Goal: Find specific page/section: Find specific page/section

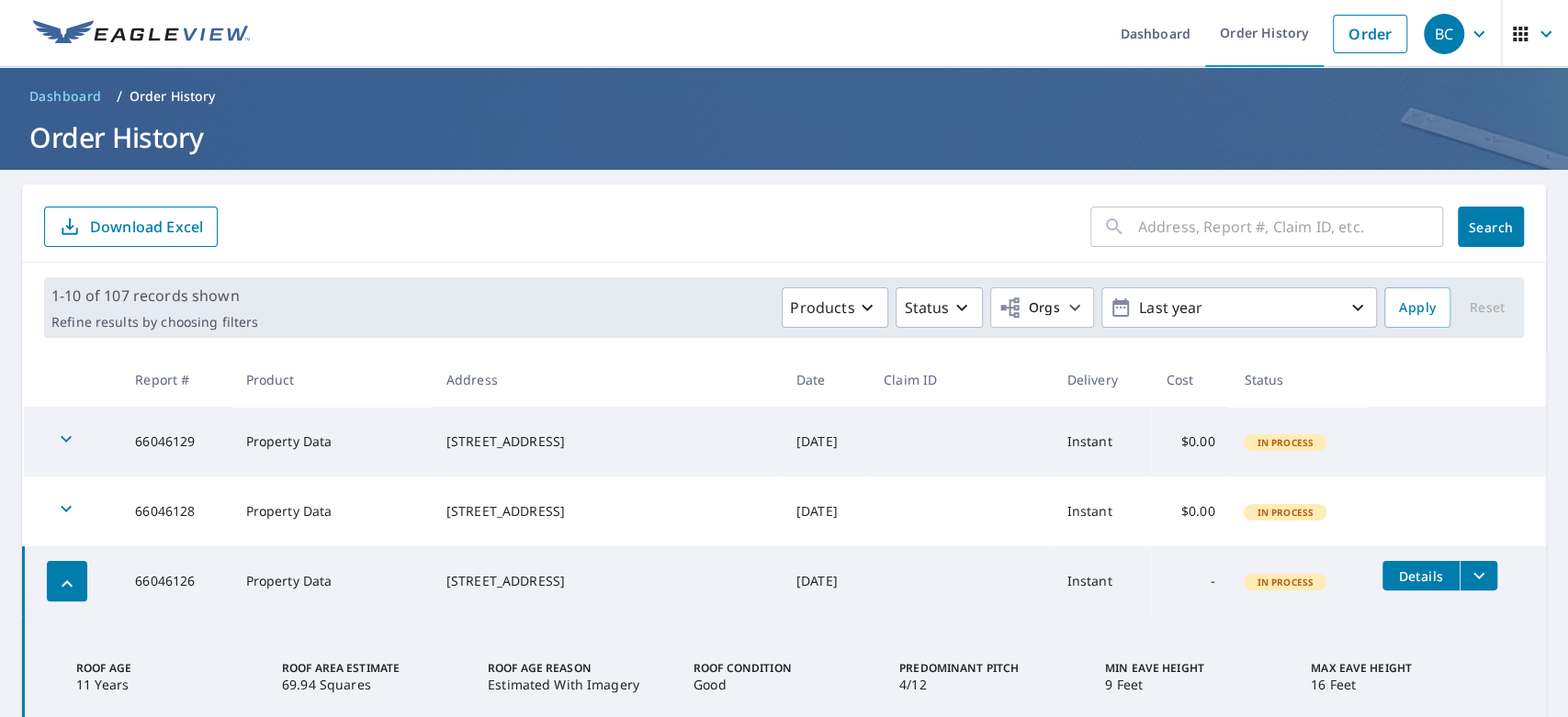
scroll to position [184, 0]
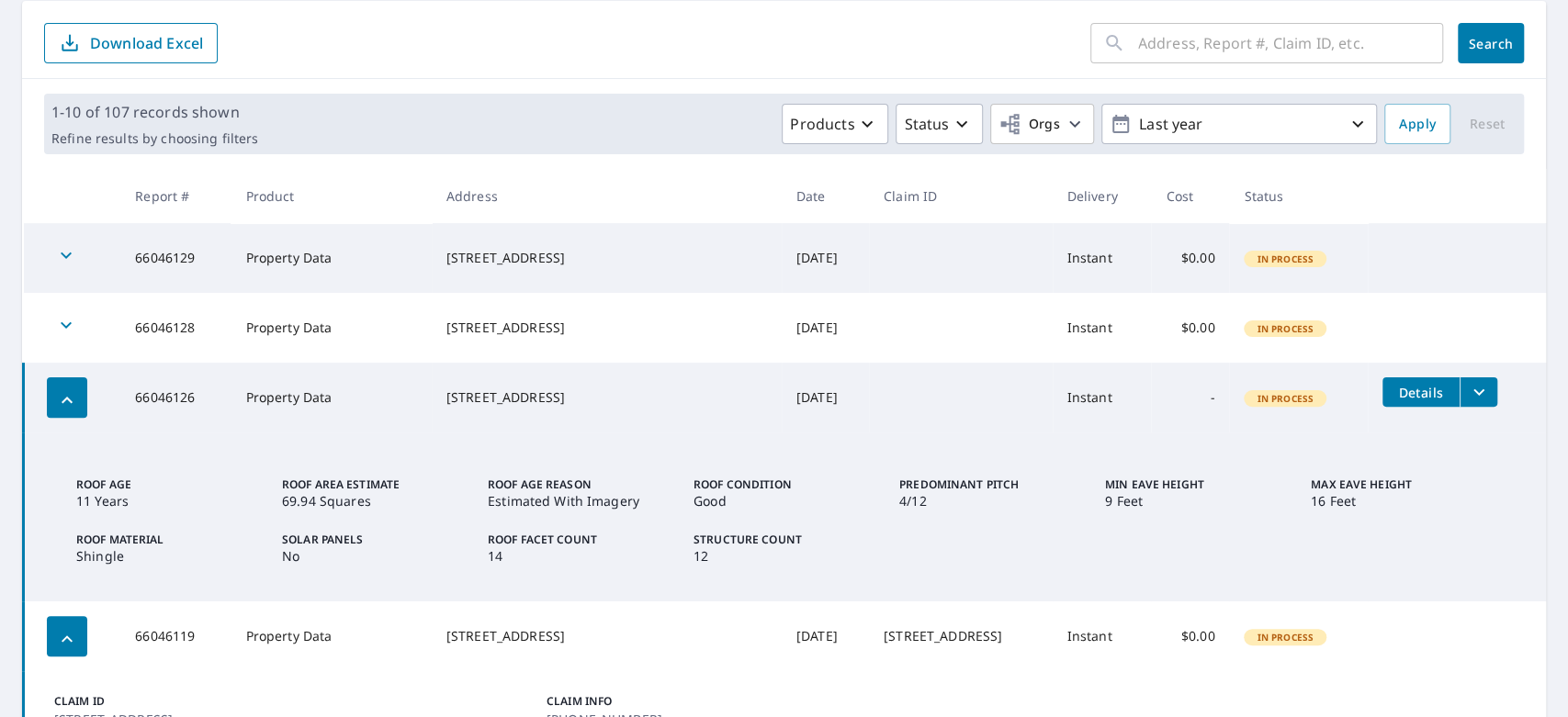
click at [1468, 394] on icon "filesDropdownBtn-66046126" at bounding box center [1479, 392] width 22 height 22
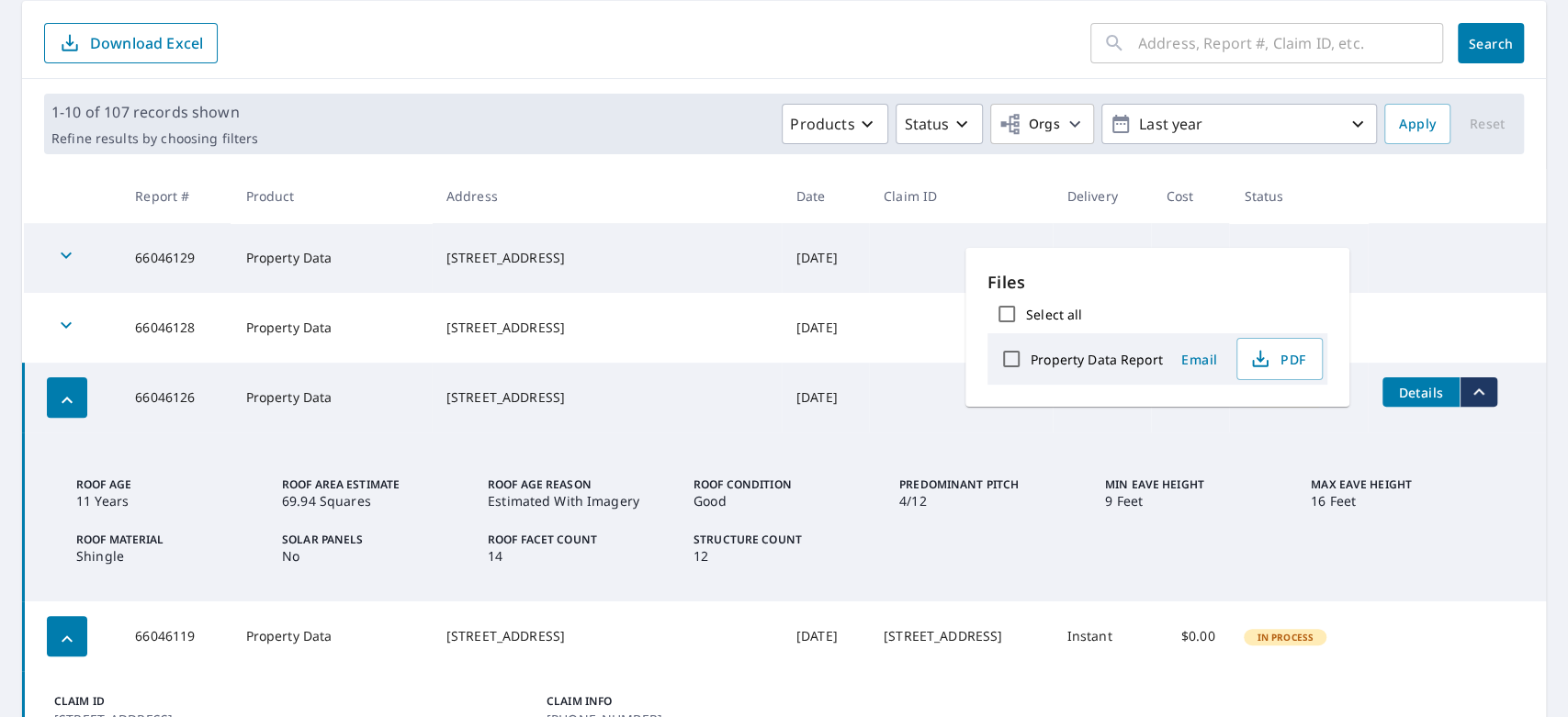
click at [935, 519] on div "Roof Age [DEMOGRAPHIC_DATA] Years Roof Area Estimate 69.94 Squares Roof Age Rea…" at bounding box center [789, 520] width 1425 height 88
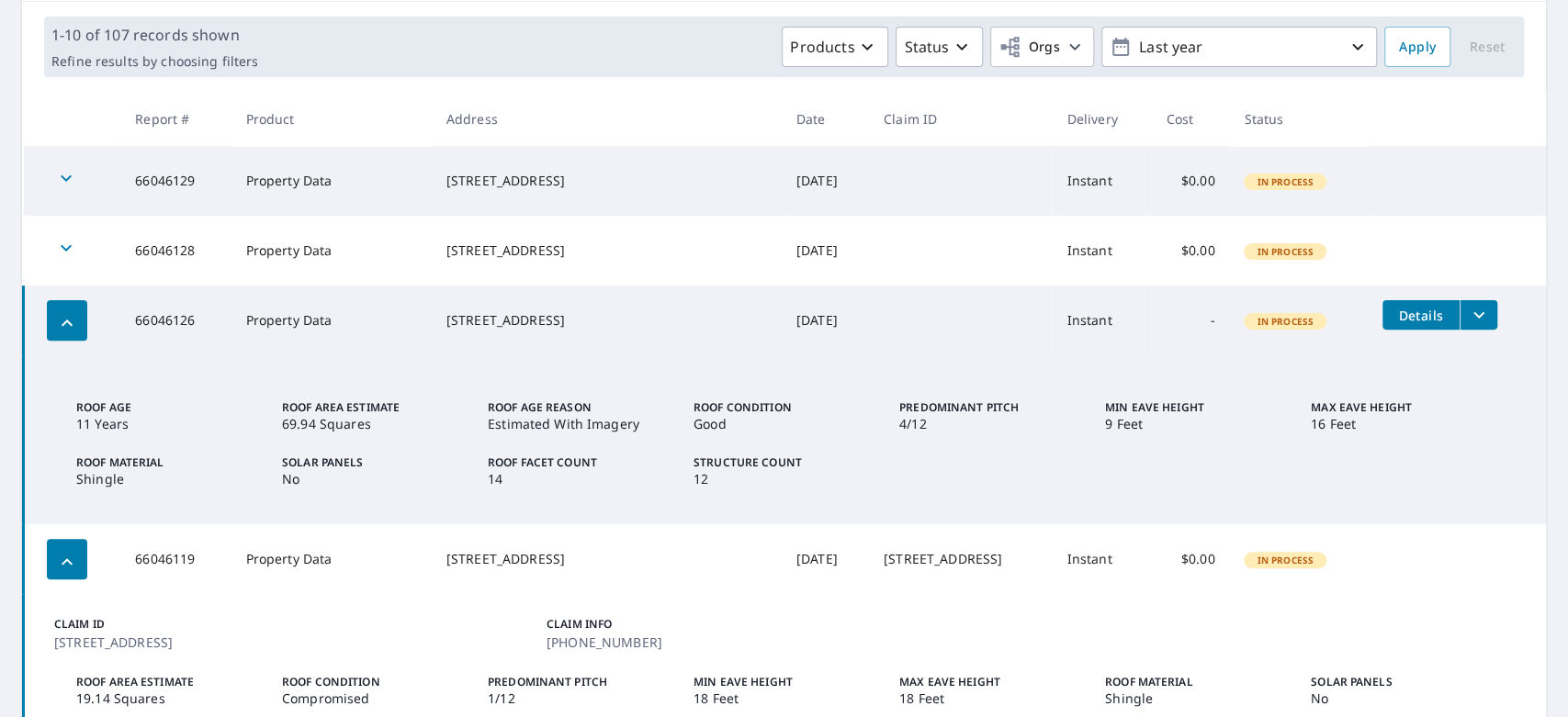
scroll to position [0, 0]
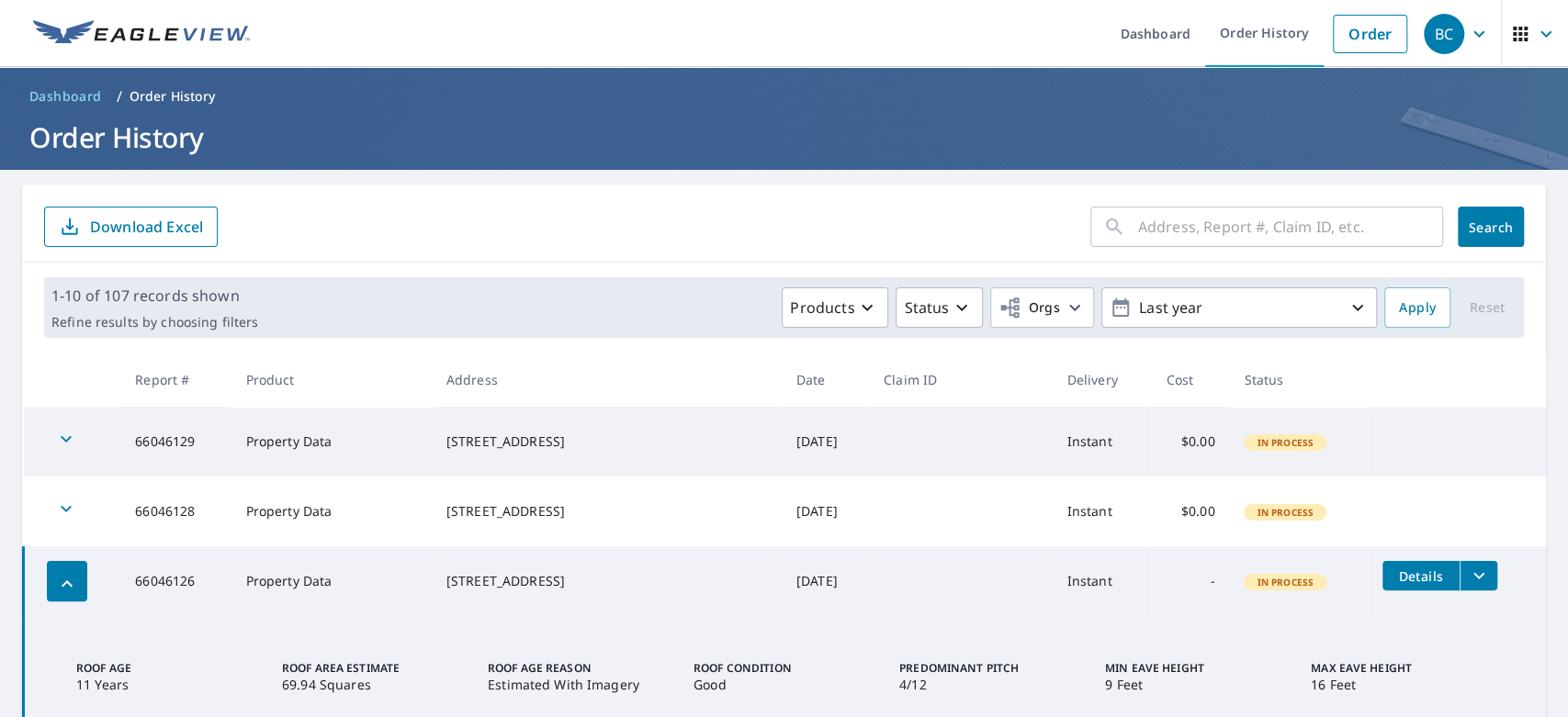
click at [1472, 233] on span "Search" at bounding box center [1491, 227] width 37 height 17
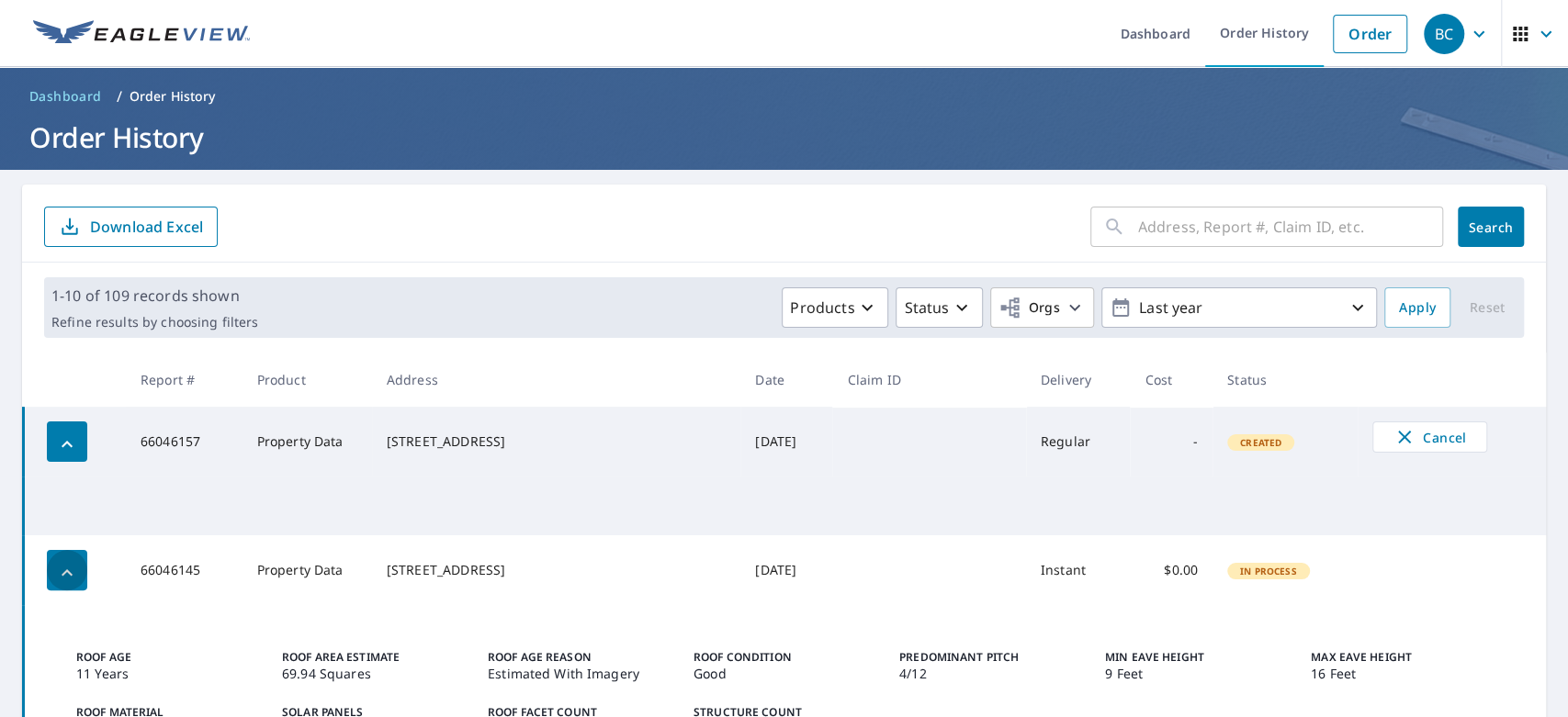
click at [72, 574] on icon "button" at bounding box center [67, 573] width 22 height 22
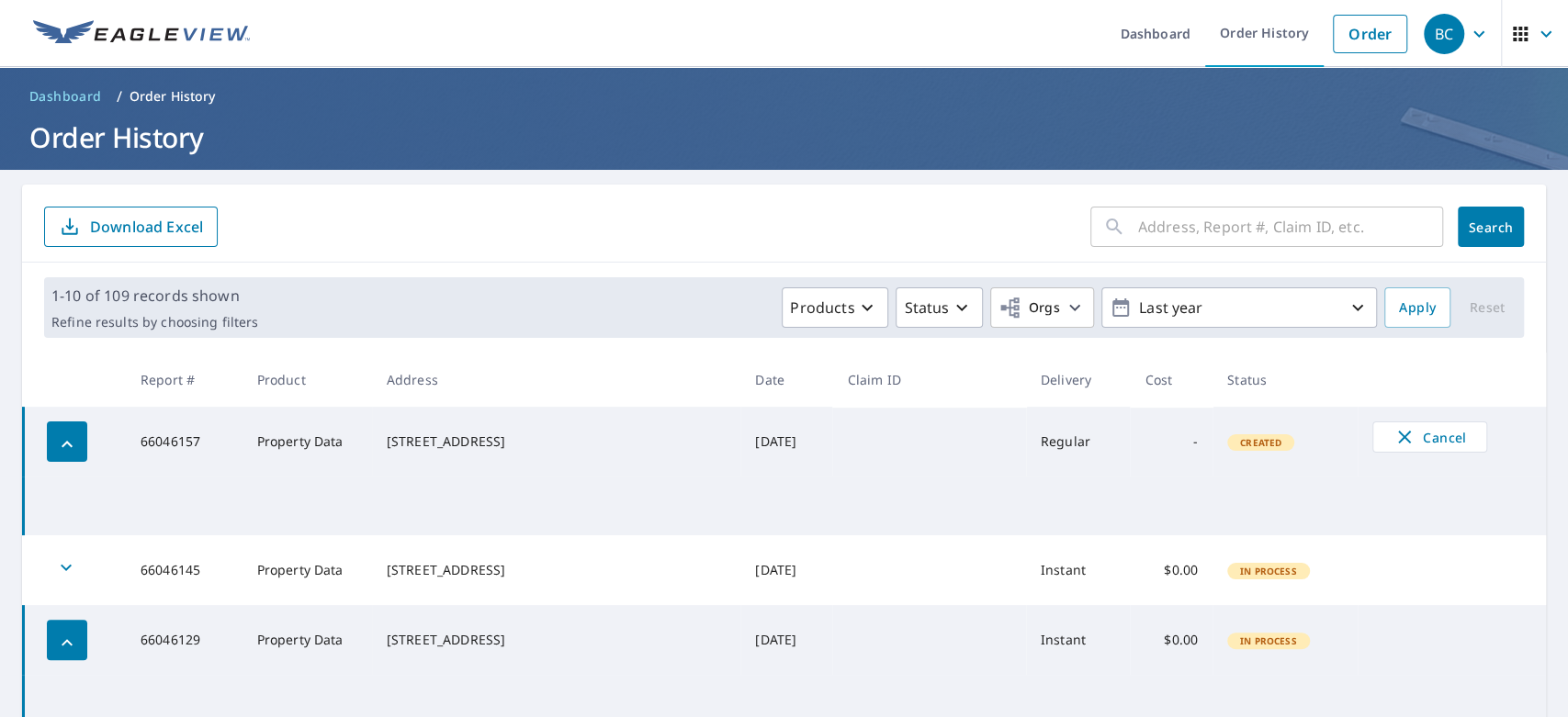
click at [65, 447] on icon "button" at bounding box center [67, 444] width 22 height 22
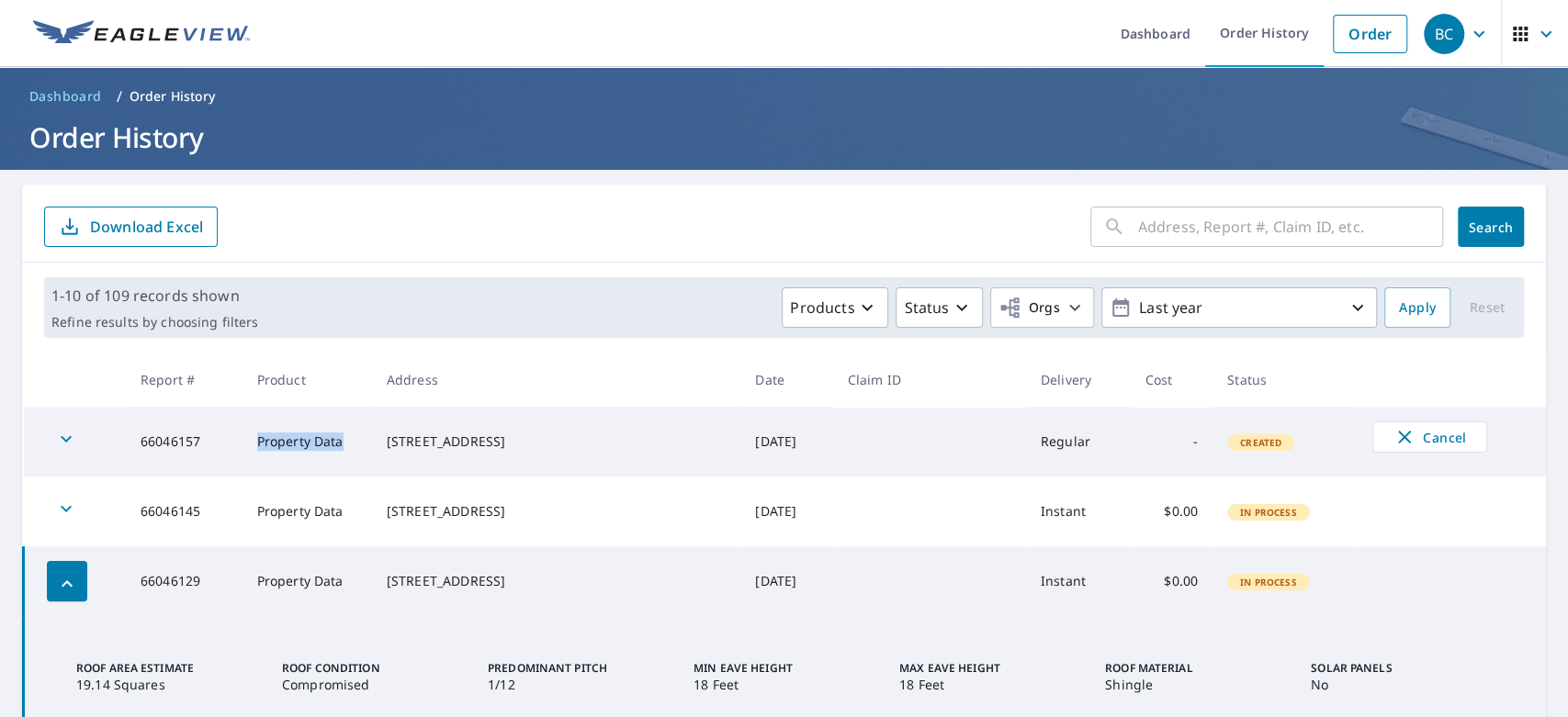
drag, startPoint x: 358, startPoint y: 440, endPoint x: 271, endPoint y: 434, distance: 87.2
click at [271, 434] on td "Property Data" at bounding box center [307, 441] width 130 height 70
copy td "Property Data"
click at [176, 446] on td "66046157" at bounding box center [184, 441] width 117 height 70
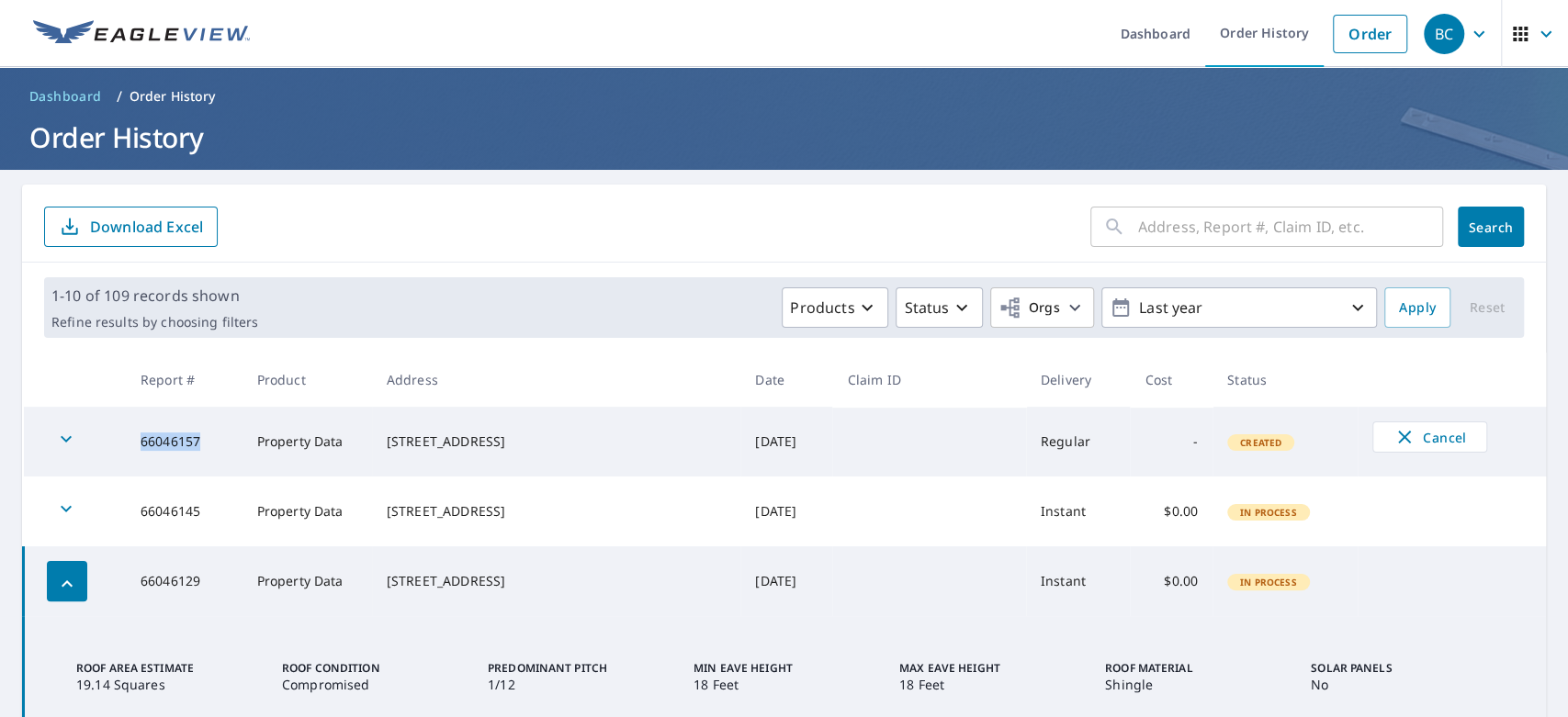
copy td "66046157"
click at [1399, 307] on span "Apply" at bounding box center [1417, 308] width 37 height 23
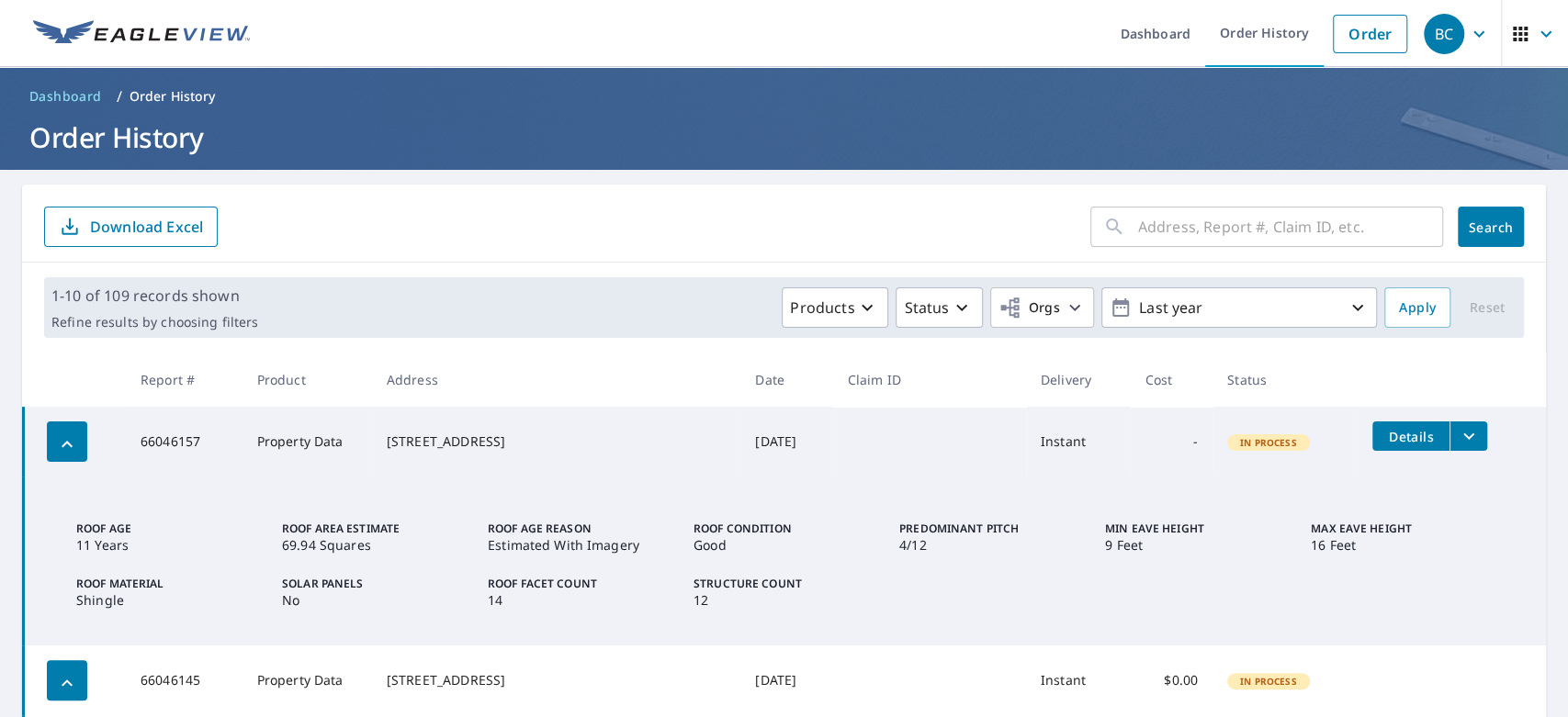
click at [1451, 440] on button "filesDropdownBtn-66046157" at bounding box center [1468, 436] width 38 height 29
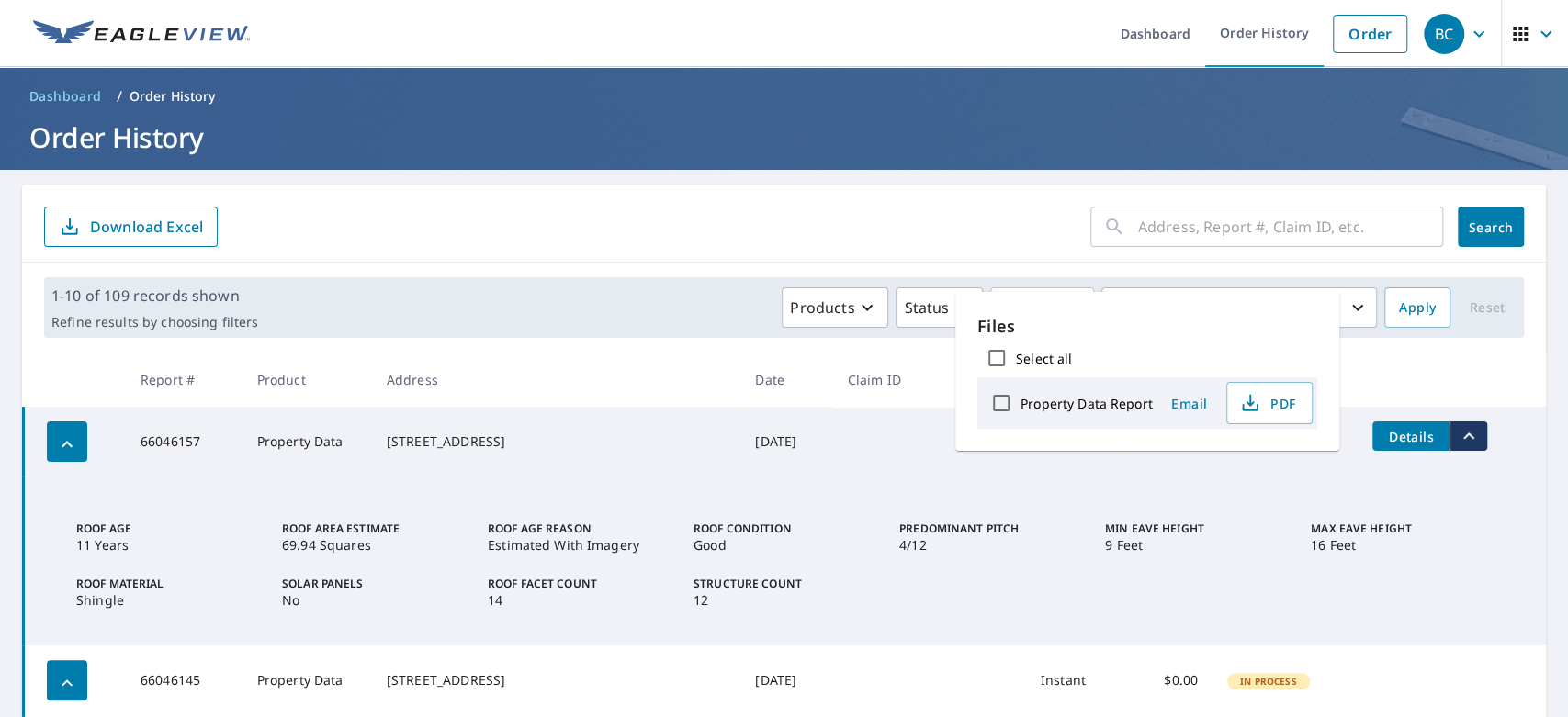
click at [898, 211] on form "​ Search Download Excel" at bounding box center [784, 227] width 1480 height 40
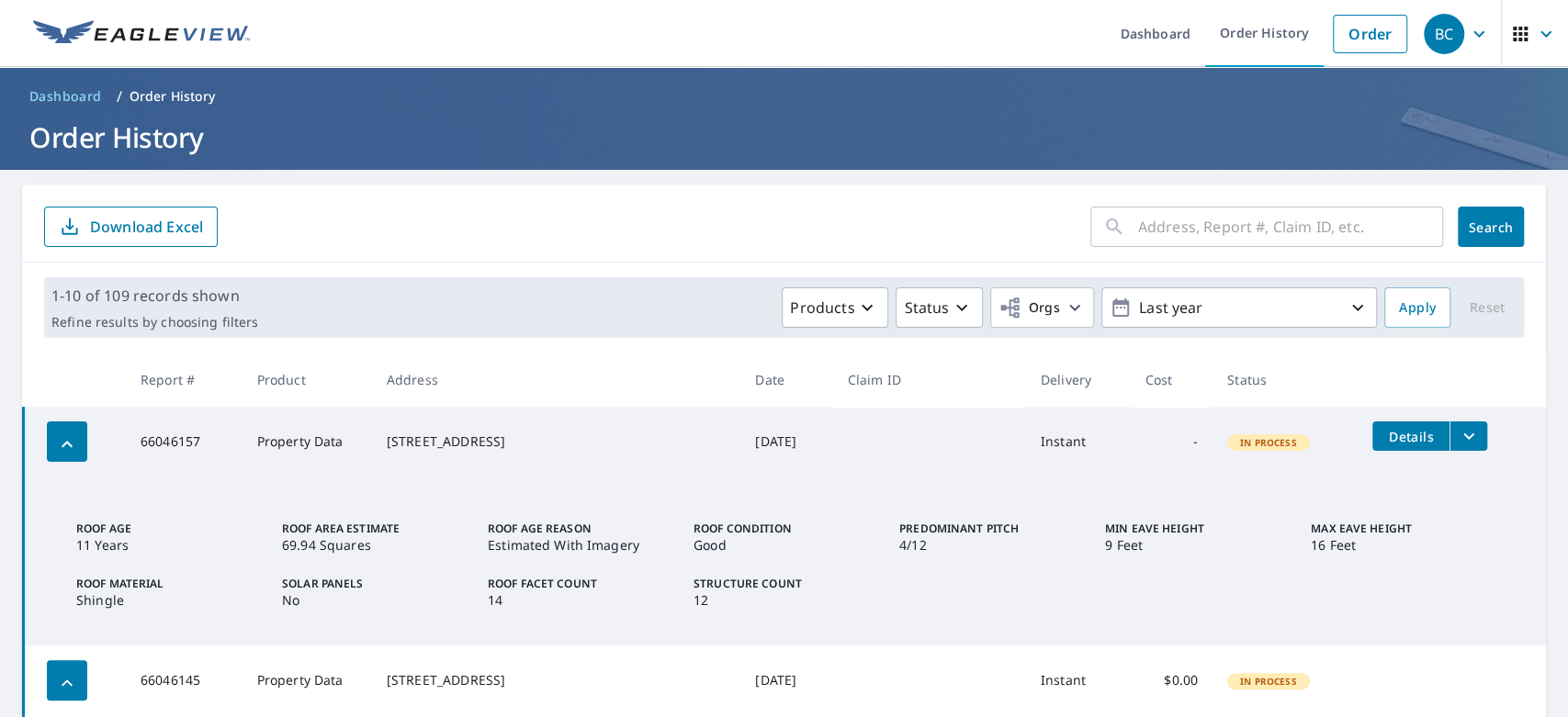
click at [166, 448] on td "66046157" at bounding box center [184, 441] width 117 height 70
copy td "66046157"
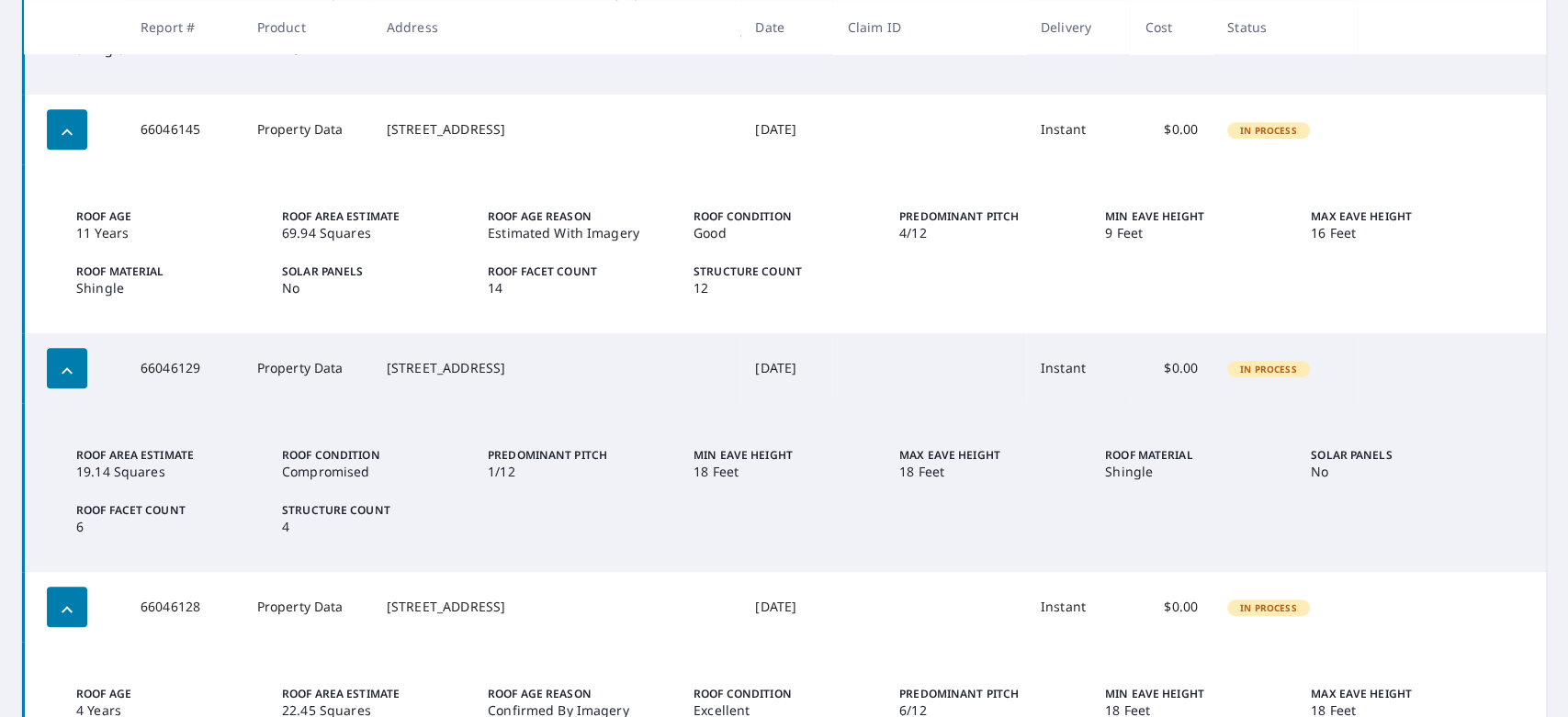
scroll to position [550, 0]
click at [177, 136] on td "66046145" at bounding box center [184, 131] width 117 height 70
copy td "66046145"
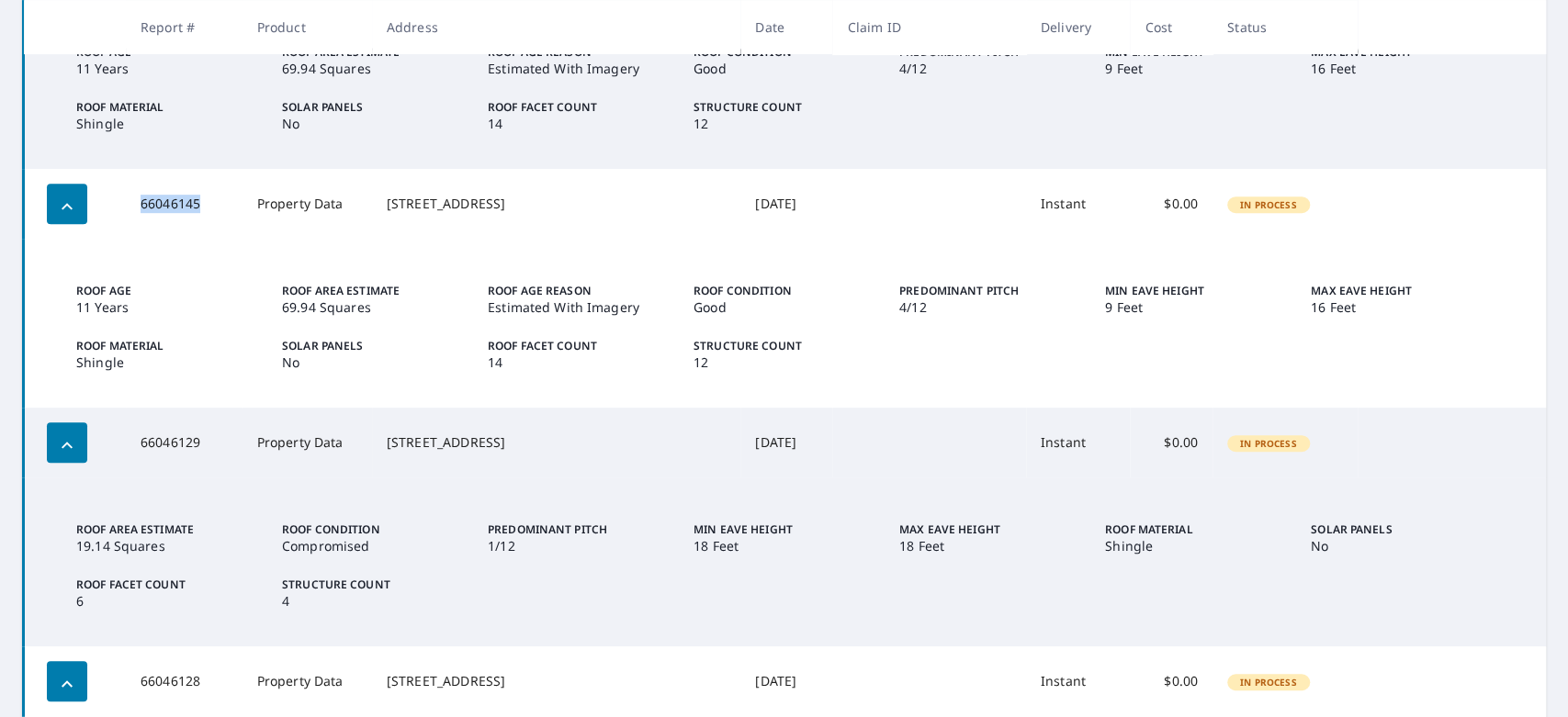
scroll to position [467, 0]
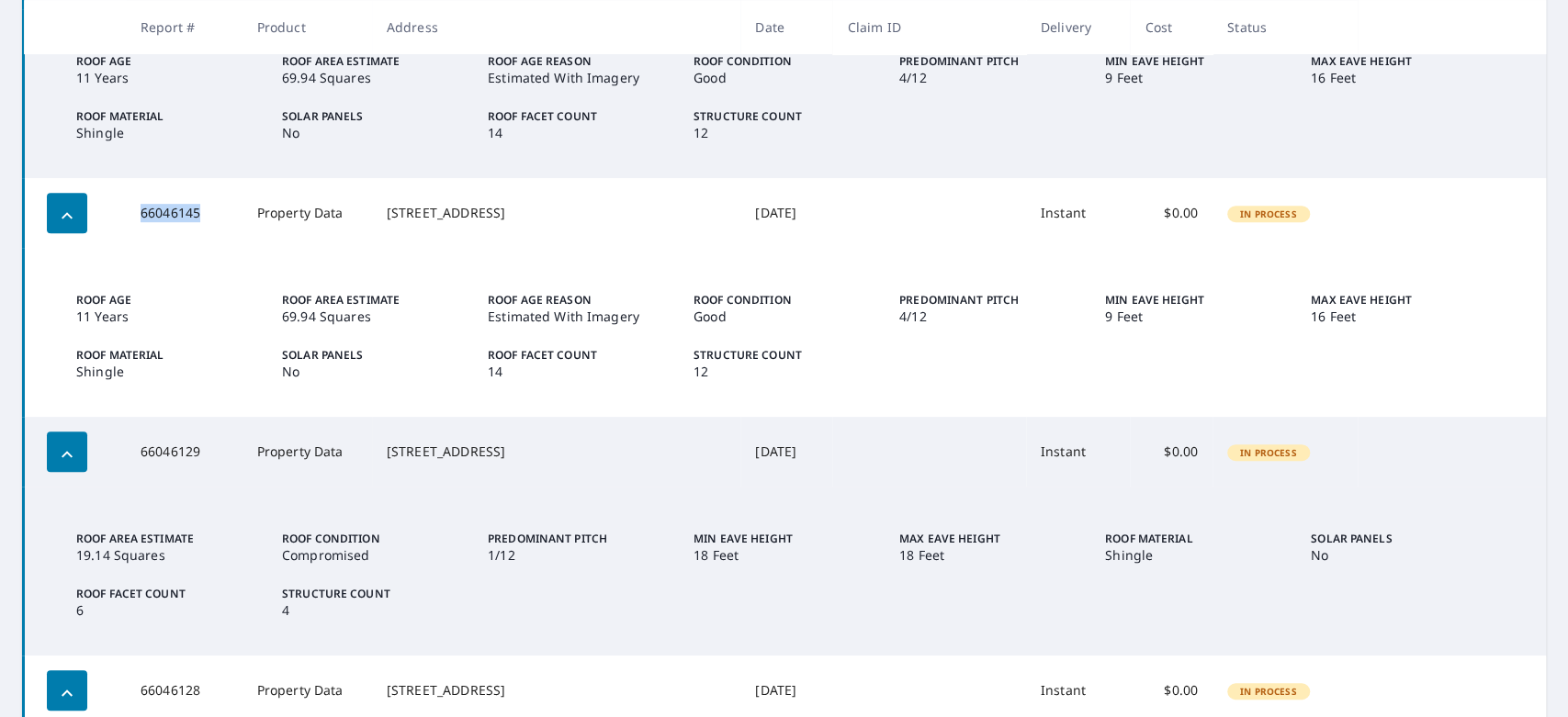
click at [65, 215] on icon "button" at bounding box center [67, 215] width 11 height 6
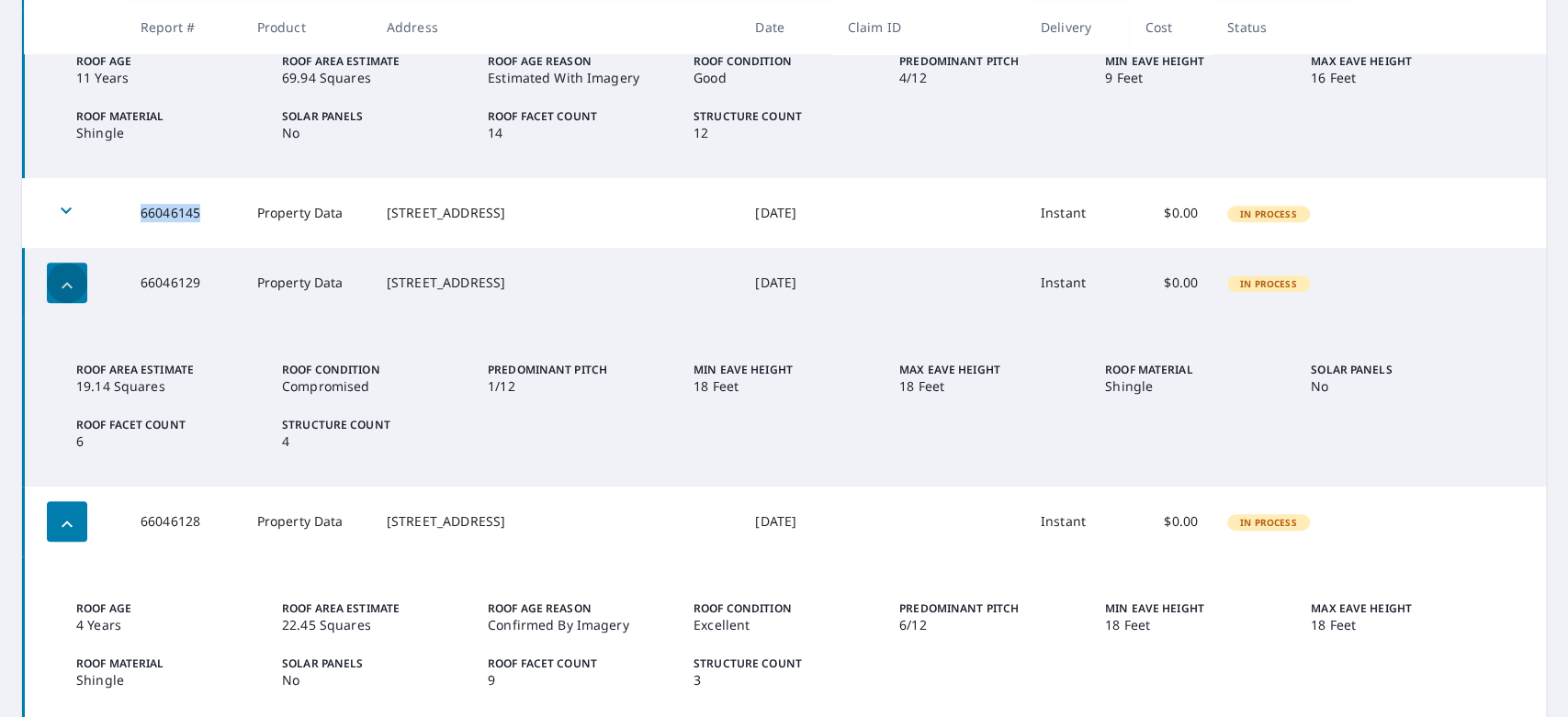
click at [71, 285] on icon "button" at bounding box center [67, 286] width 22 height 22
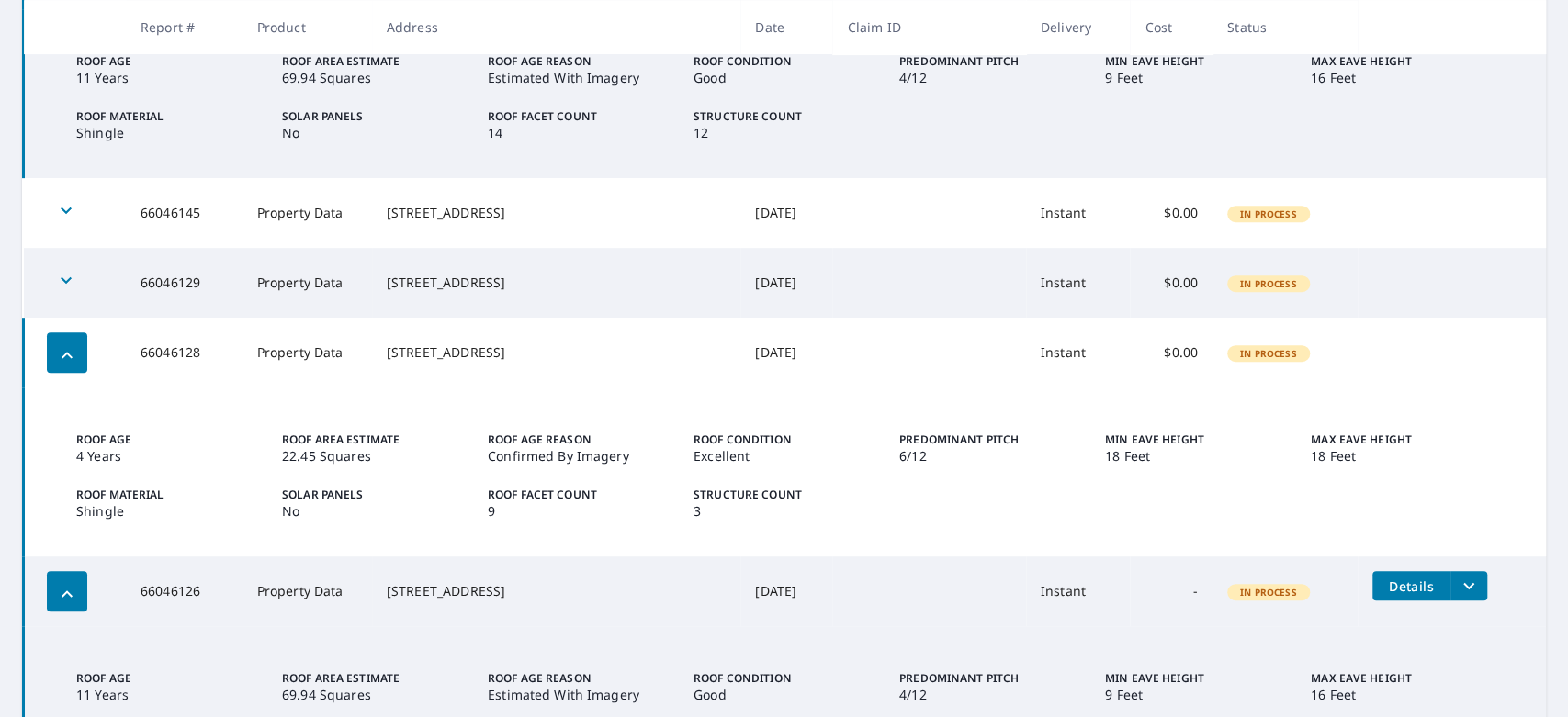
click at [406, 357] on td "[STREET_ADDRESS]" at bounding box center [555, 353] width 368 height 70
click at [67, 282] on icon "button" at bounding box center [66, 280] width 22 height 22
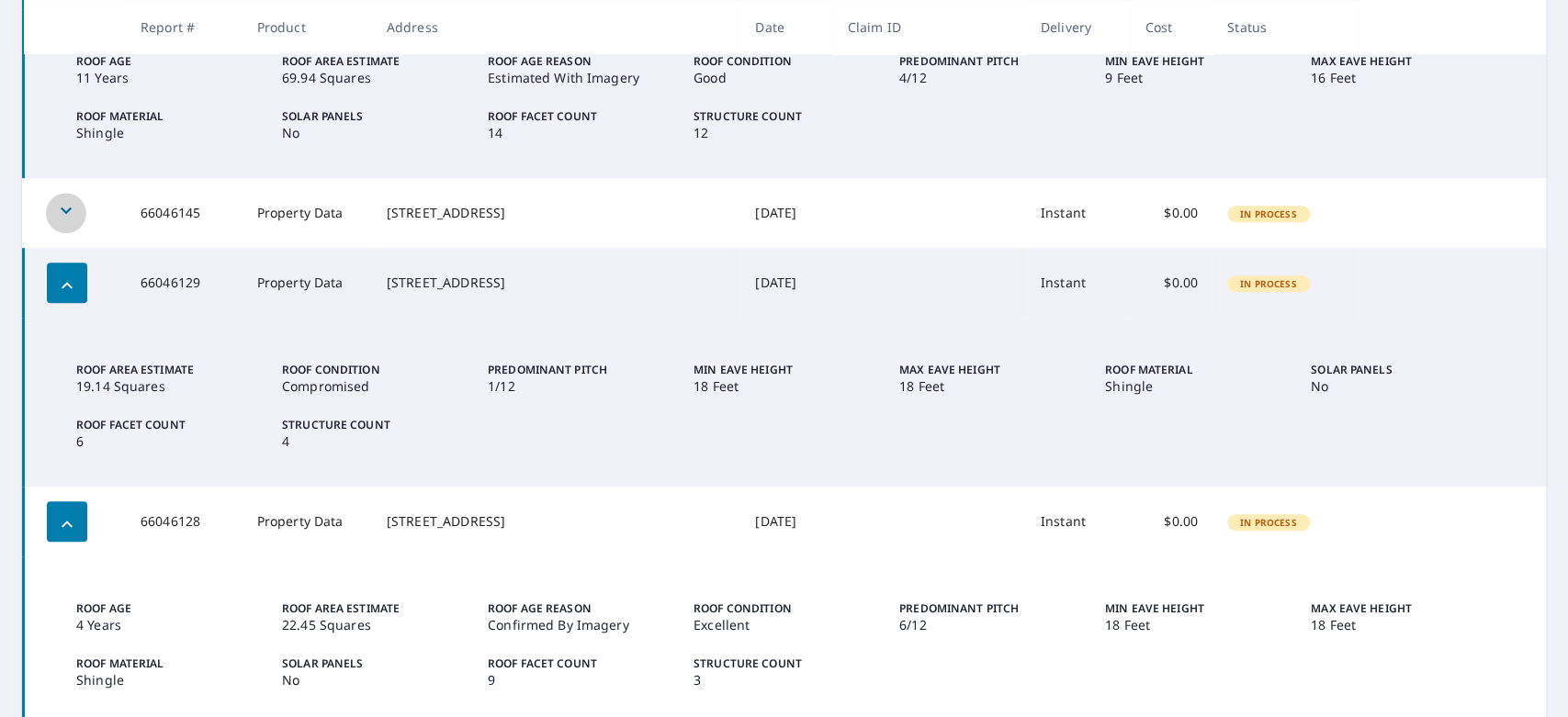
click at [73, 211] on icon "button" at bounding box center [66, 211] width 22 height 22
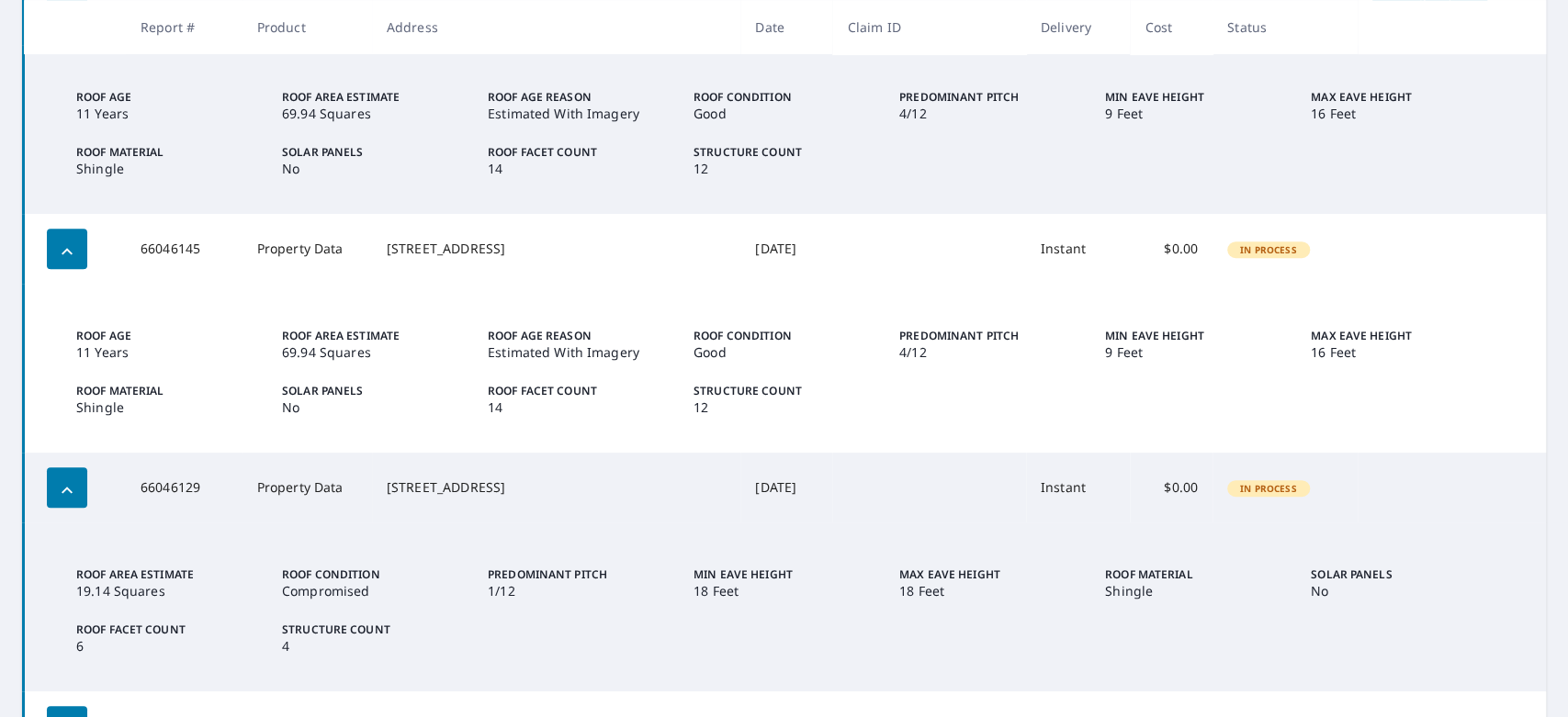
scroll to position [0, 0]
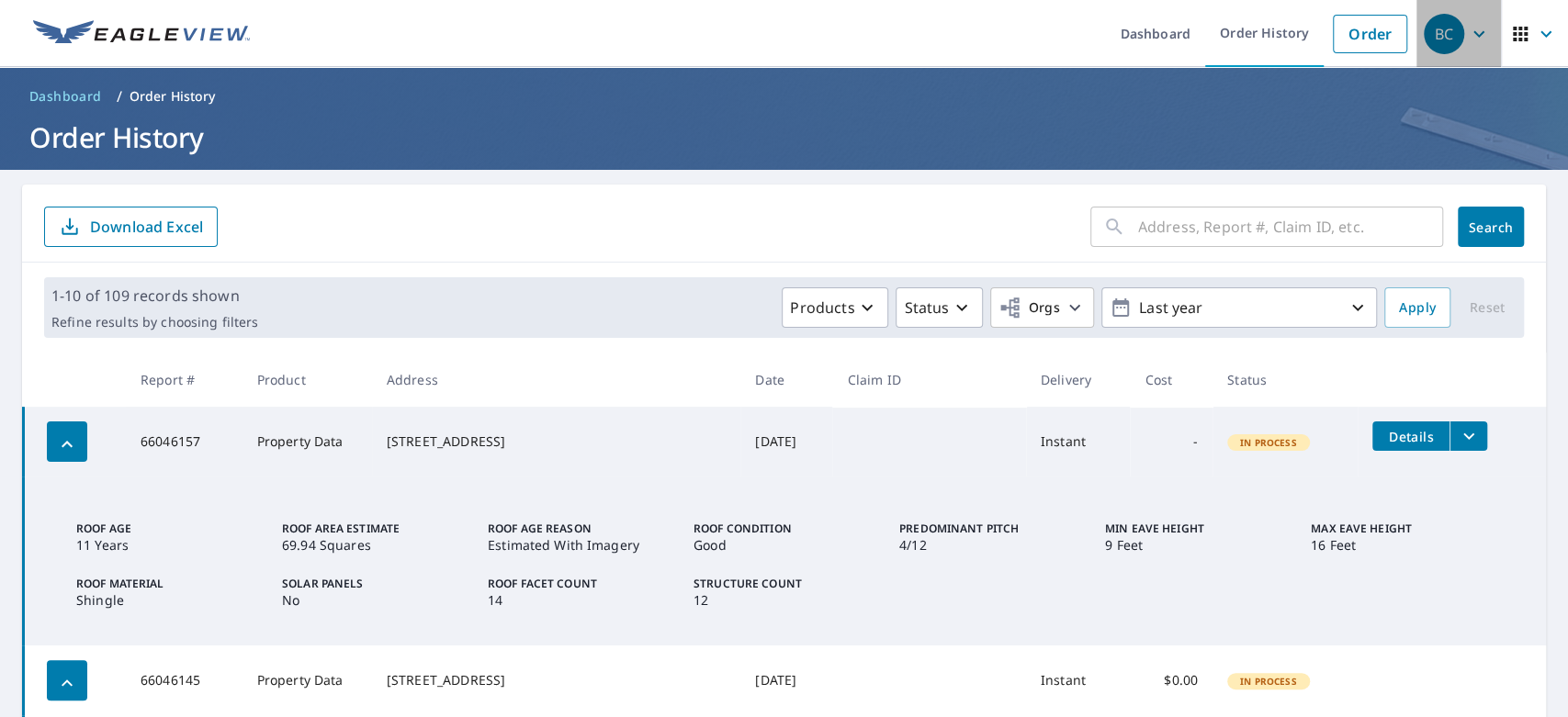
click at [1468, 23] on icon "button" at bounding box center [1479, 34] width 22 height 22
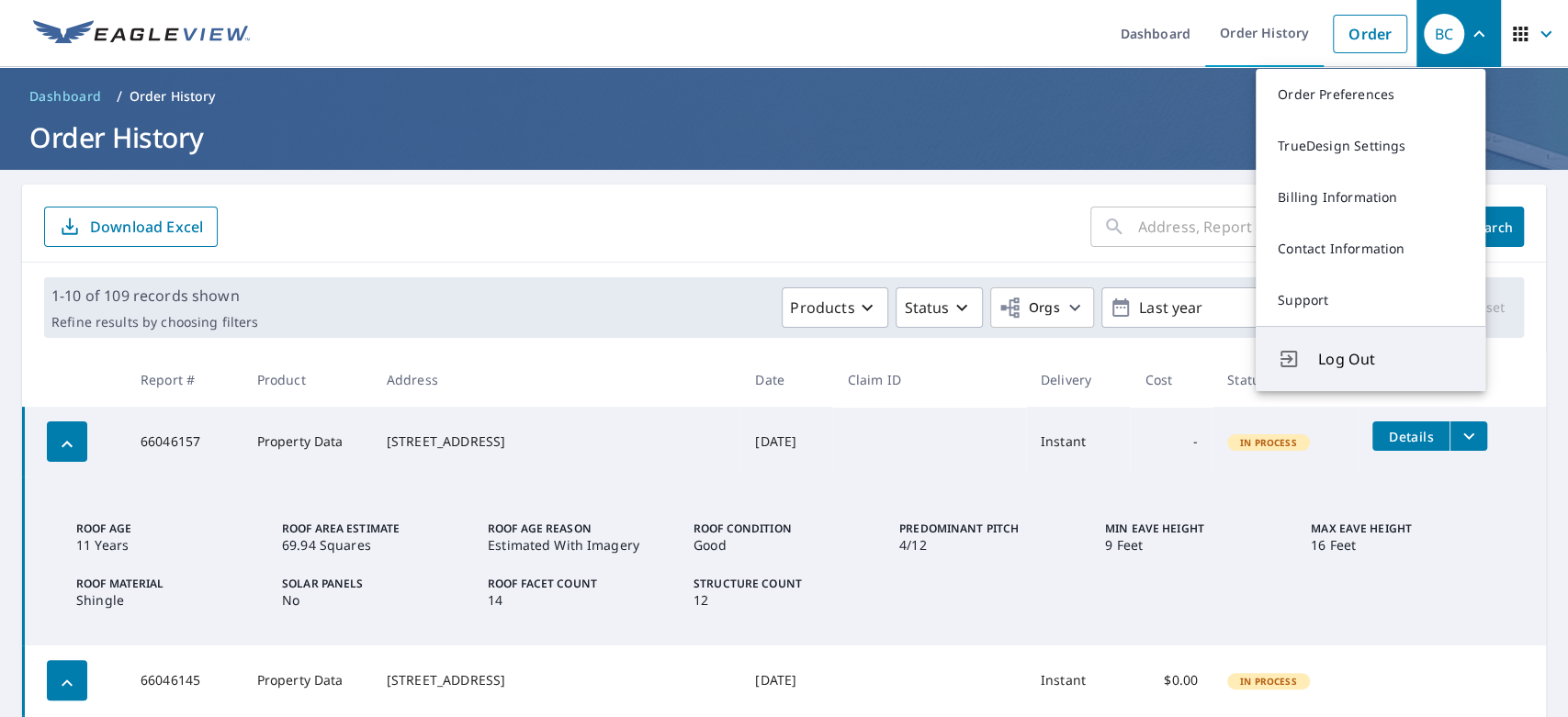
click at [1331, 351] on span "Log Out" at bounding box center [1391, 358] width 145 height 22
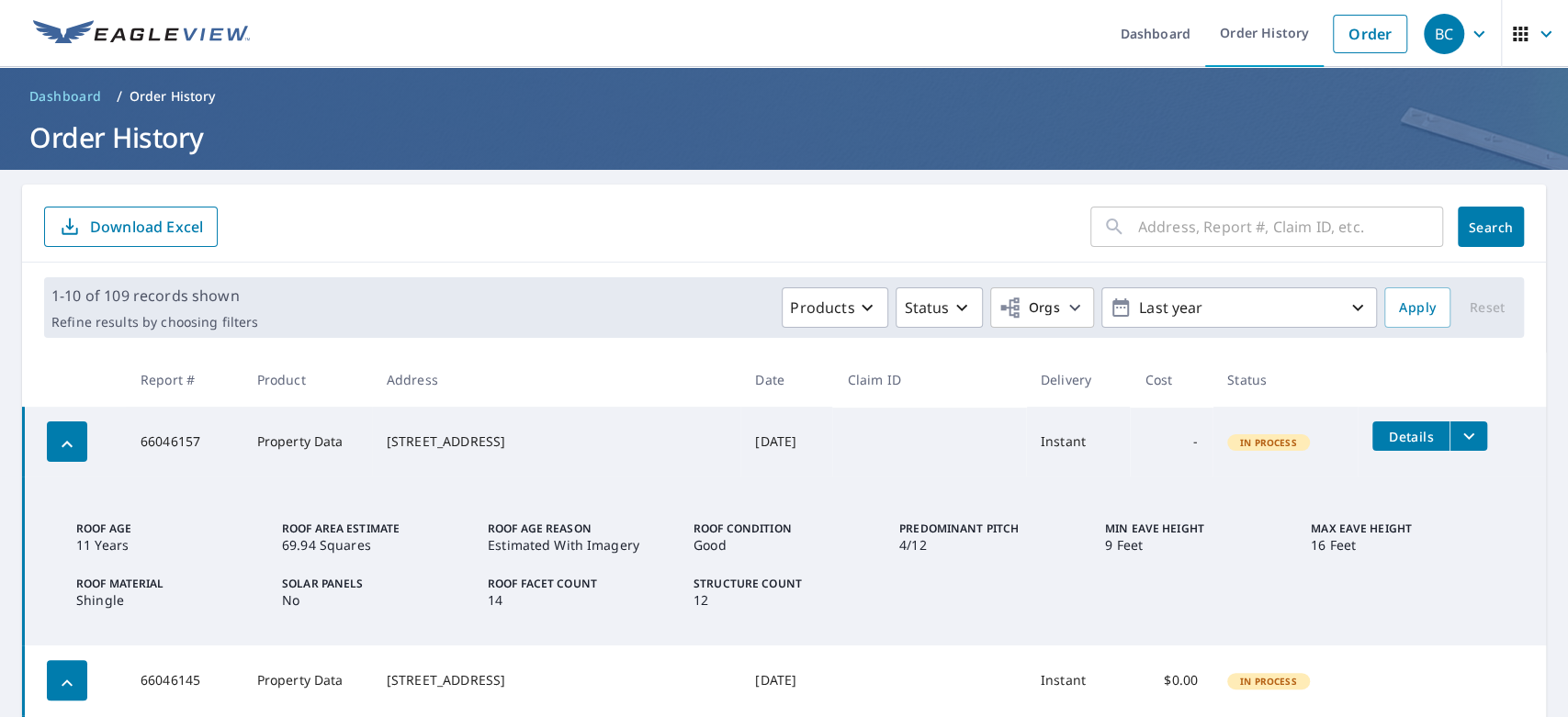
click at [544, 243] on form "​ Search Download Excel" at bounding box center [784, 227] width 1480 height 40
